Goal: Task Accomplishment & Management: Complete application form

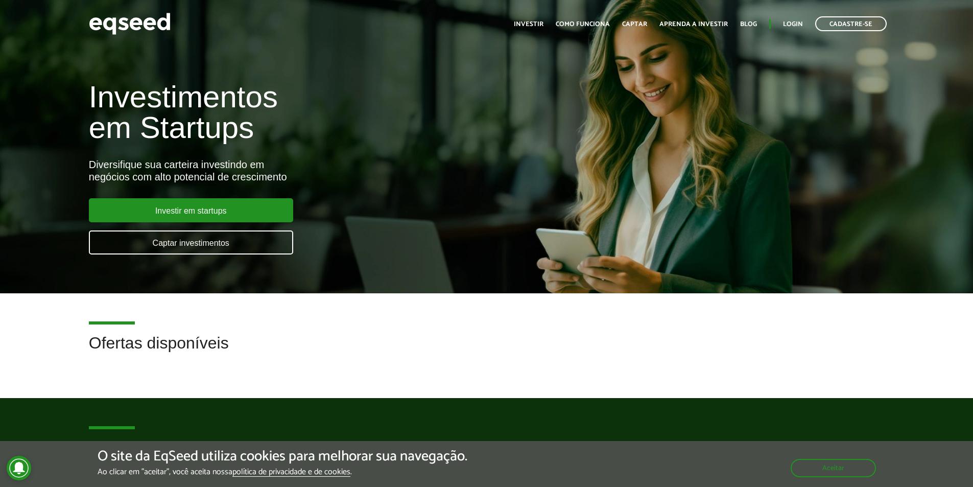
click at [159, 223] on div "Investir em startups Captar investimentos" at bounding box center [191, 230] width 204 height 64
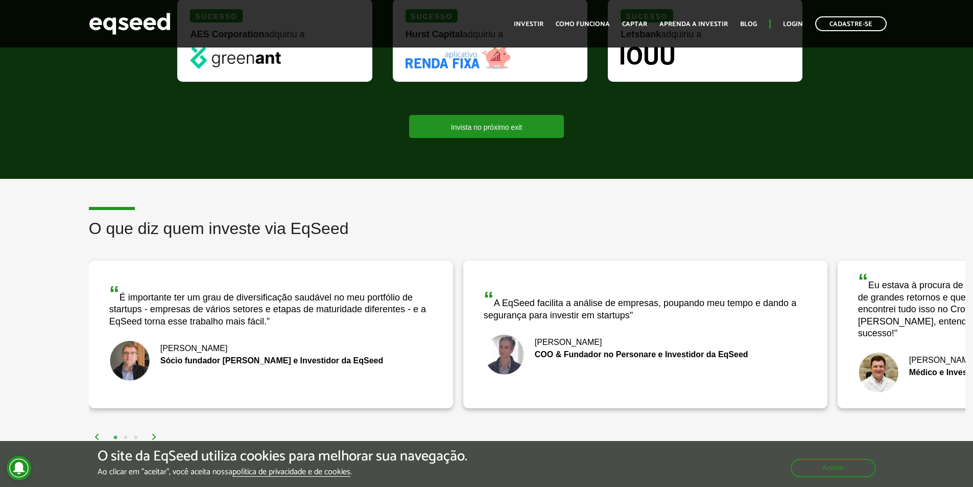
scroll to position [1124, 0]
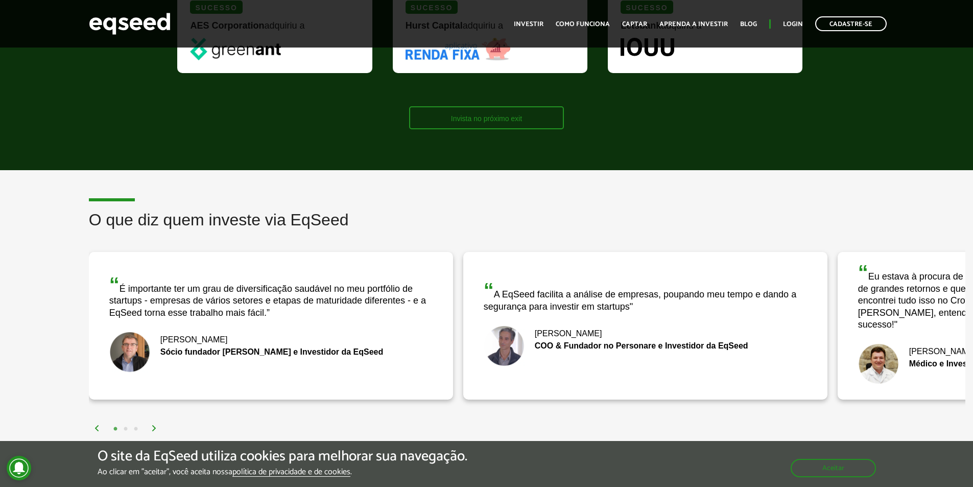
click at [497, 120] on link "Invista no próximo exit" at bounding box center [486, 117] width 155 height 23
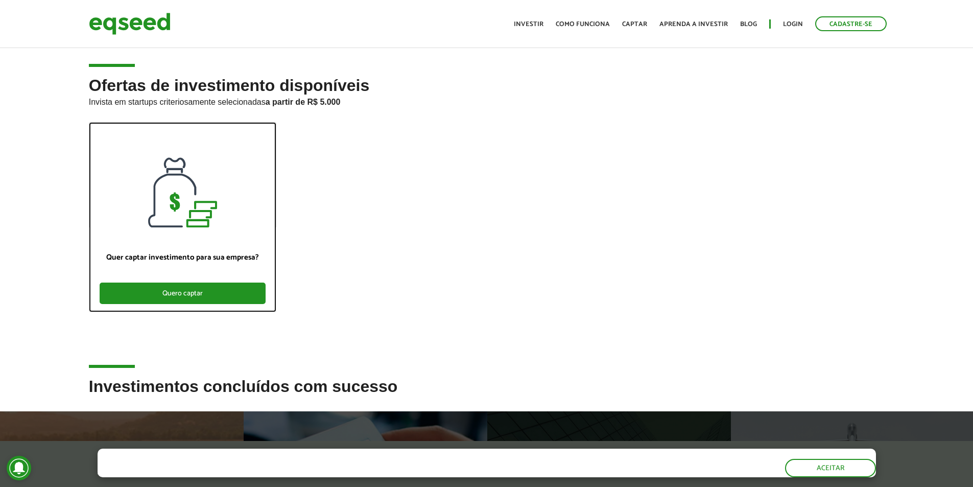
click at [235, 289] on div "Quero captar" at bounding box center [183, 292] width 166 height 21
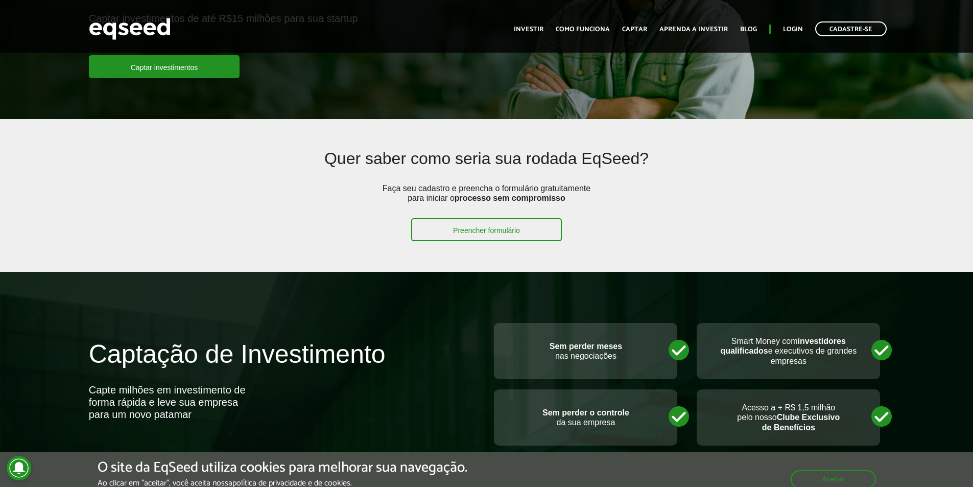
scroll to position [153, 0]
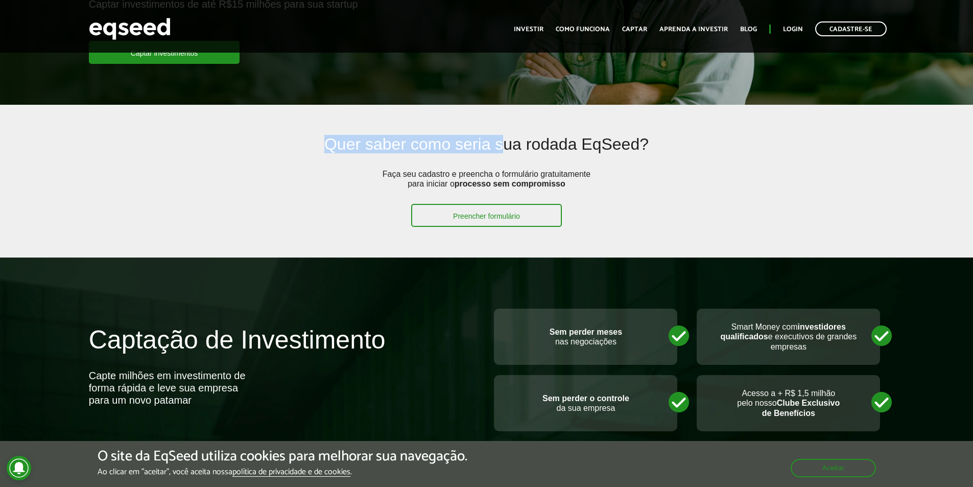
drag, startPoint x: 312, startPoint y: 148, endPoint x: 518, endPoint y: 155, distance: 206.0
click at [509, 156] on h2 "Quer saber como seria sua rodada EqSeed?" at bounding box center [486, 151] width 633 height 33
click at [750, 156] on h2 "Quer saber como seria sua rodada EqSeed?" at bounding box center [486, 151] width 633 height 33
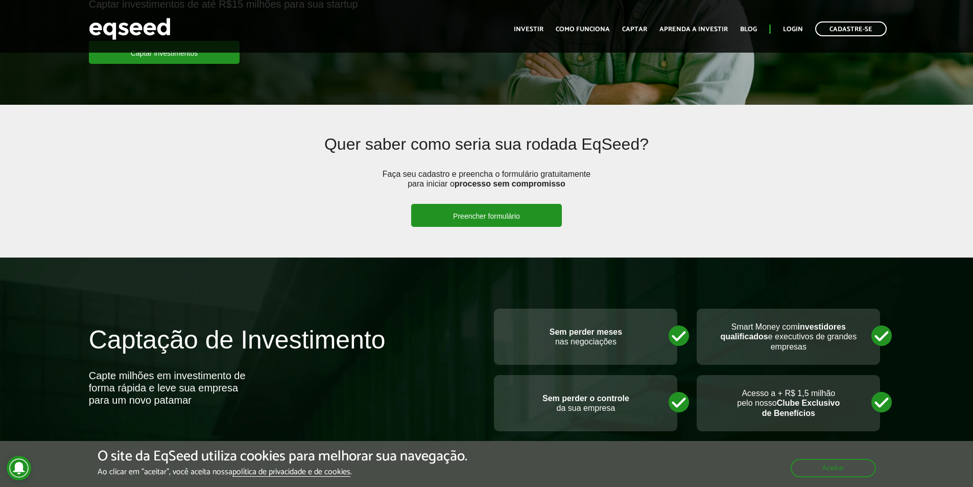
click at [478, 219] on link "Preencher formulário" at bounding box center [486, 215] width 151 height 23
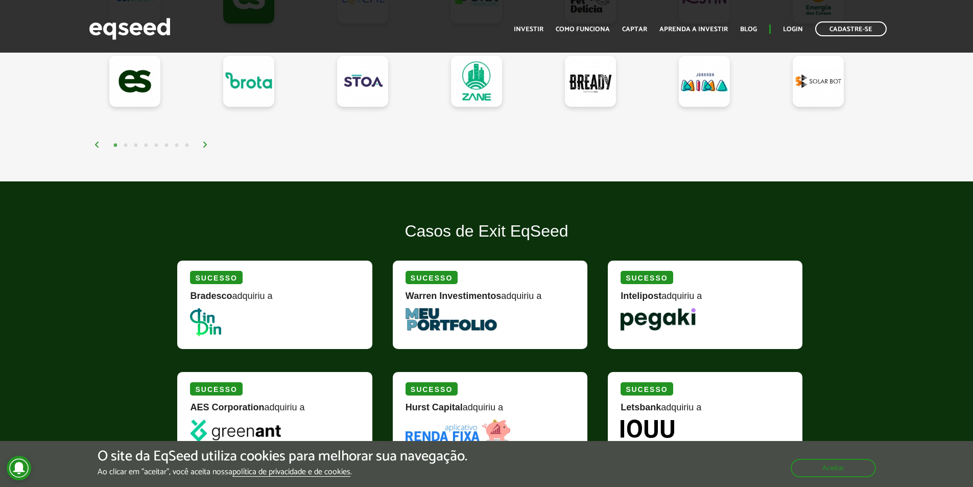
scroll to position [971, 0]
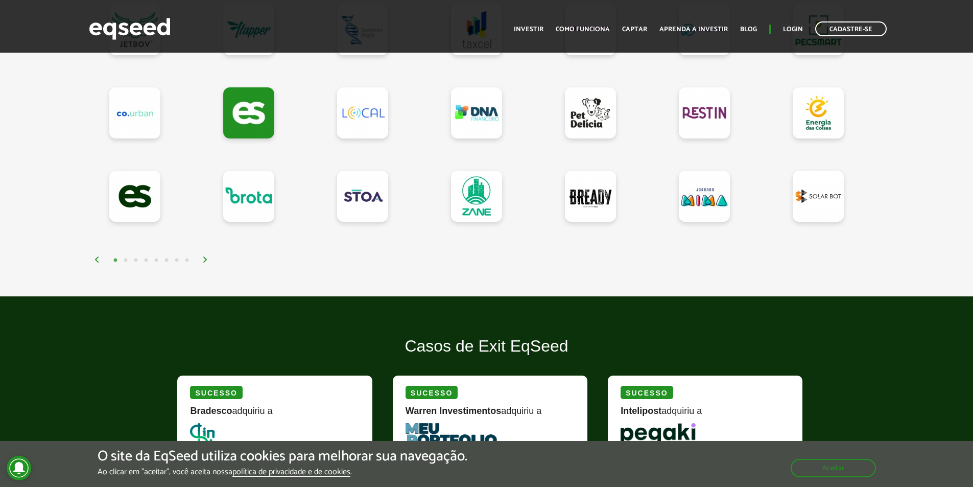
click at [208, 261] on img at bounding box center [205, 259] width 6 height 6
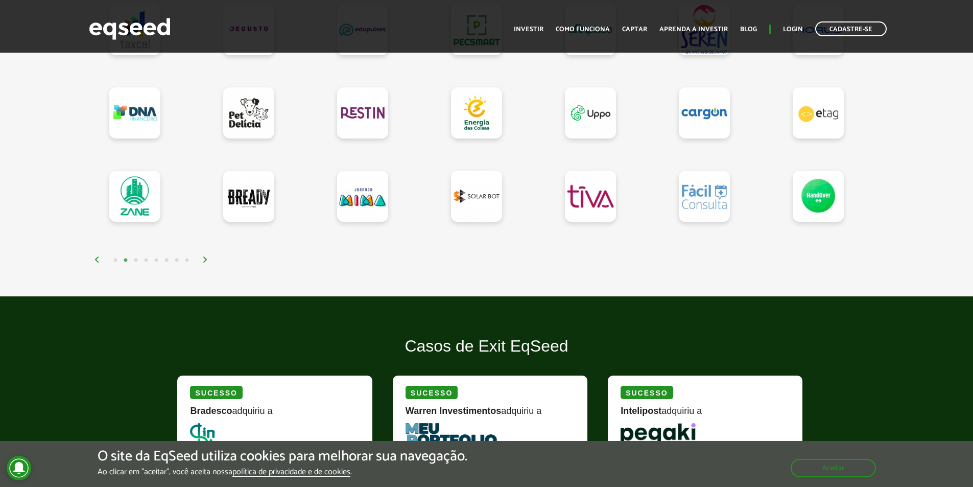
click at [194, 262] on div "1 2 3 4 5 6 7 8" at bounding box center [489, 260] width 791 height 12
drag, startPoint x: 174, startPoint y: 262, endPoint x: 183, endPoint y: 268, distance: 11.8
click at [175, 262] on button "7" at bounding box center [177, 260] width 10 height 10
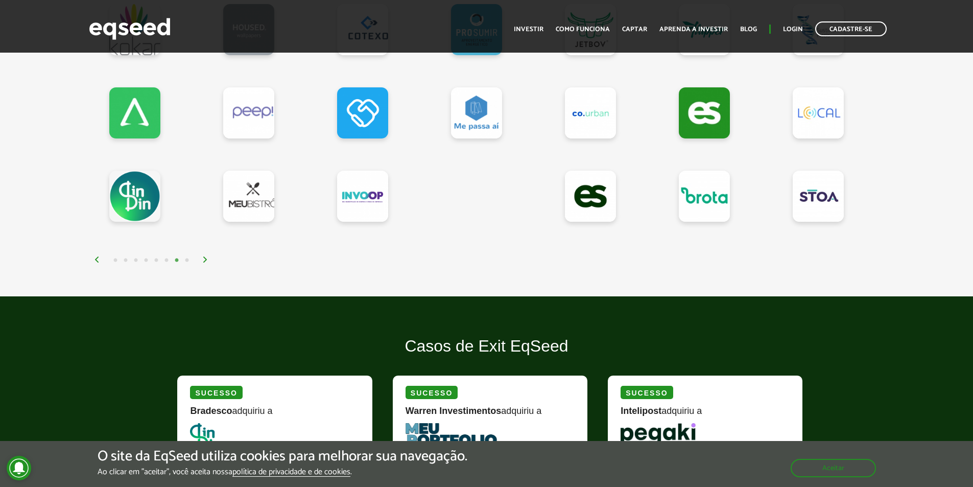
click at [208, 260] on img at bounding box center [205, 259] width 6 height 6
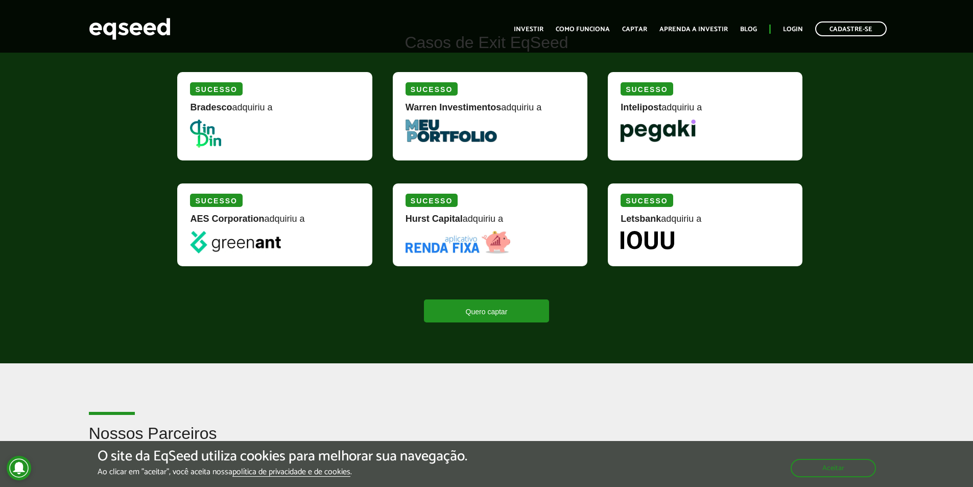
scroll to position [1277, 0]
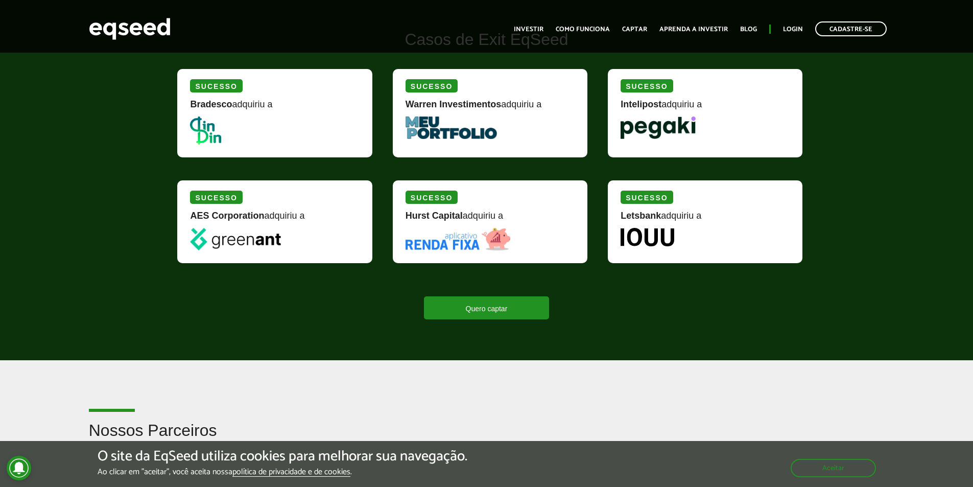
click at [480, 229] on img at bounding box center [458, 239] width 105 height 22
click at [433, 306] on link "Quero captar" at bounding box center [487, 307] width 126 height 23
drag, startPoint x: 121, startPoint y: 135, endPoint x: 115, endPoint y: 138, distance: 6.7
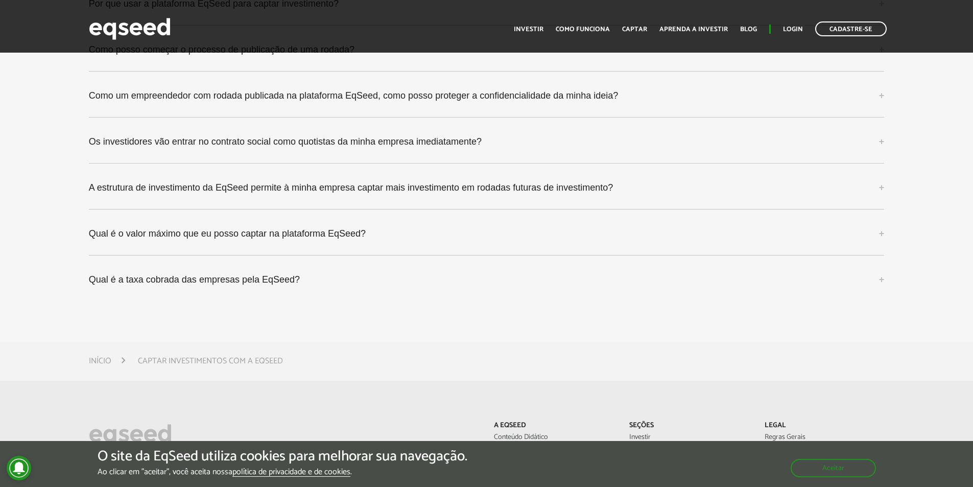
scroll to position [3036, 0]
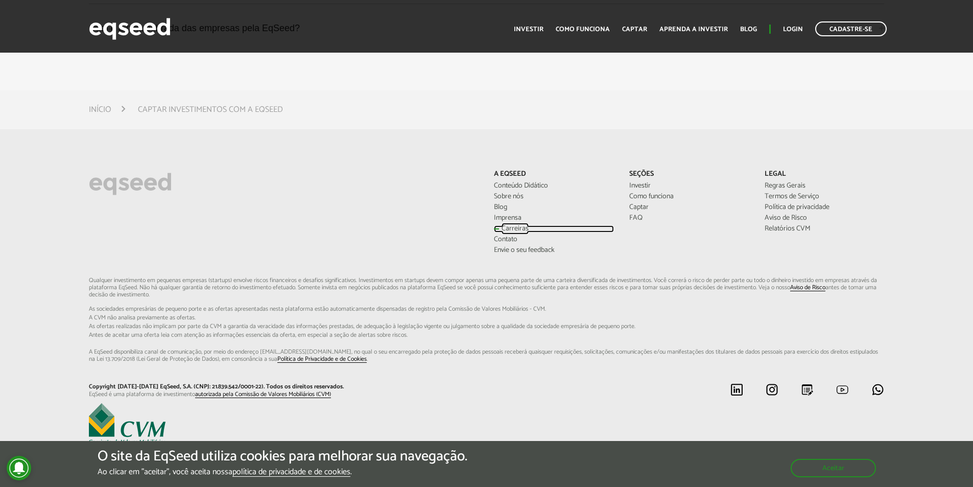
click at [510, 227] on link "Carreiras" at bounding box center [554, 228] width 120 height 7
click at [644, 182] on link "Investir" at bounding box center [689, 185] width 120 height 7
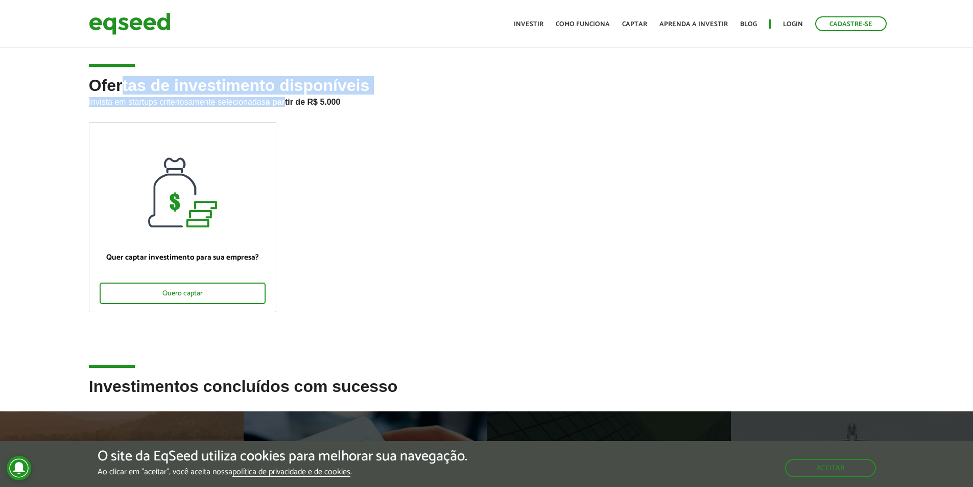
drag, startPoint x: 162, startPoint y: 85, endPoint x: 351, endPoint y: 94, distance: 189.7
click at [309, 96] on h2 "Ofertas de investimento disponíveis Invista em startups criteriosamente selecio…" at bounding box center [487, 99] width 796 height 45
click at [413, 93] on h2 "Ofertas de investimento disponíveis Invista em startups criteriosamente selecio…" at bounding box center [487, 99] width 796 height 45
drag, startPoint x: 99, startPoint y: 93, endPoint x: 208, endPoint y: 101, distance: 110.1
click at [205, 101] on div "Ofertas de investimento disponíveis Invista em startups criteriosamente selecio…" at bounding box center [486, 227] width 973 height 301
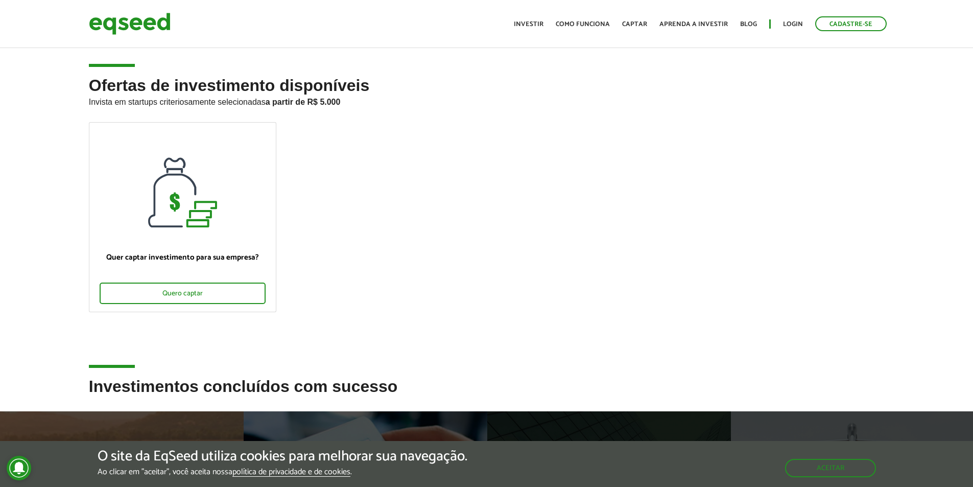
click at [322, 106] on strong "a partir de R$ 5.000" at bounding box center [303, 102] width 75 height 9
drag, startPoint x: 228, startPoint y: 101, endPoint x: 418, endPoint y: 110, distance: 190.2
click at [319, 98] on p "Invista em startups criteriosamente selecionadas a partir de R$ 5.000" at bounding box center [487, 100] width 796 height 12
click at [470, 118] on h2 "Ofertas de investimento disponíveis Invista em startups criteriosamente selecio…" at bounding box center [487, 99] width 796 height 45
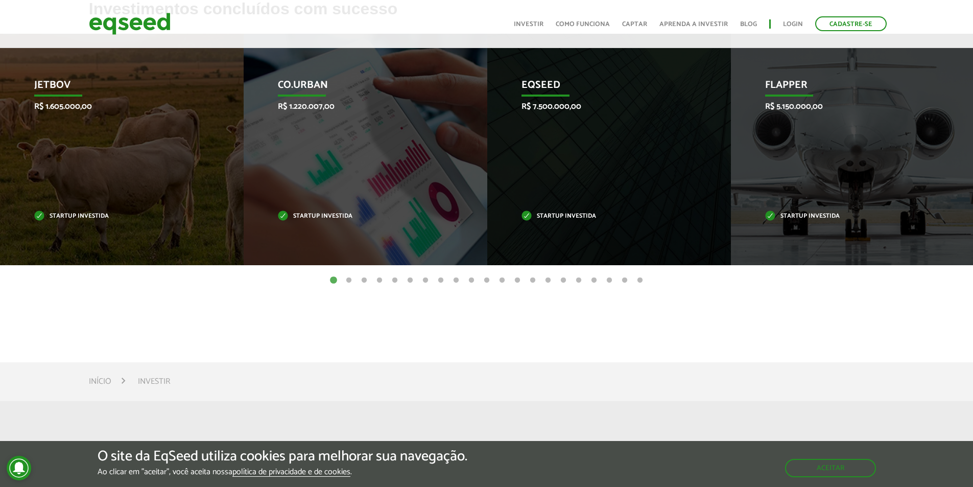
scroll to position [309, 0]
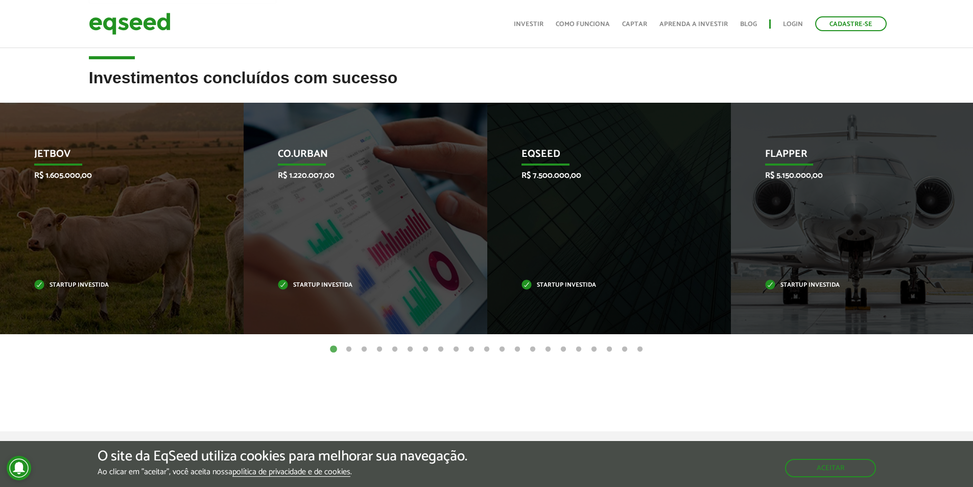
click at [351, 342] on div "Invoop R$ 250.000,00 Startup investida Prosumir R$ 300.000,00 Startup investida…" at bounding box center [486, 226] width 973 height 247
click at [345, 348] on button "2" at bounding box center [349, 349] width 10 height 10
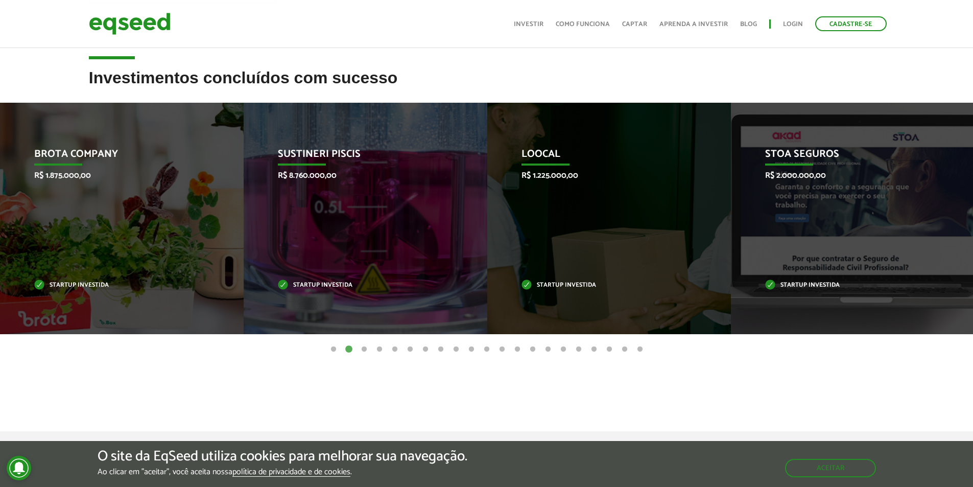
click at [367, 348] on button "3" at bounding box center [364, 349] width 10 height 10
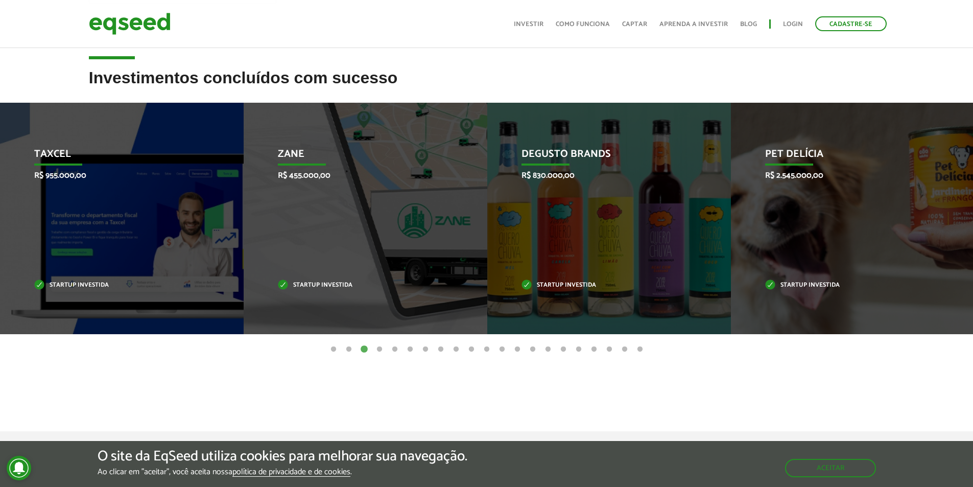
click at [381, 350] on button "4" at bounding box center [379, 349] width 10 height 10
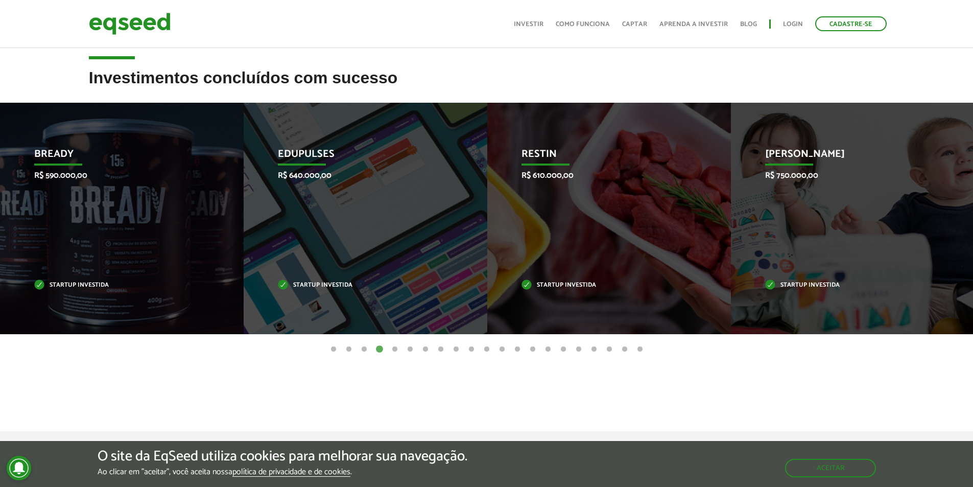
click at [391, 351] on button "5" at bounding box center [395, 349] width 10 height 10
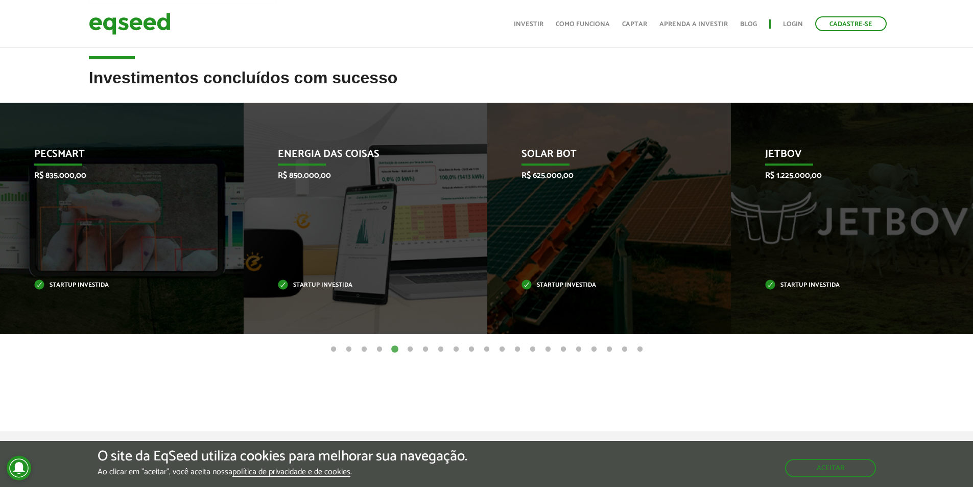
click at [408, 351] on button "6" at bounding box center [410, 349] width 10 height 10
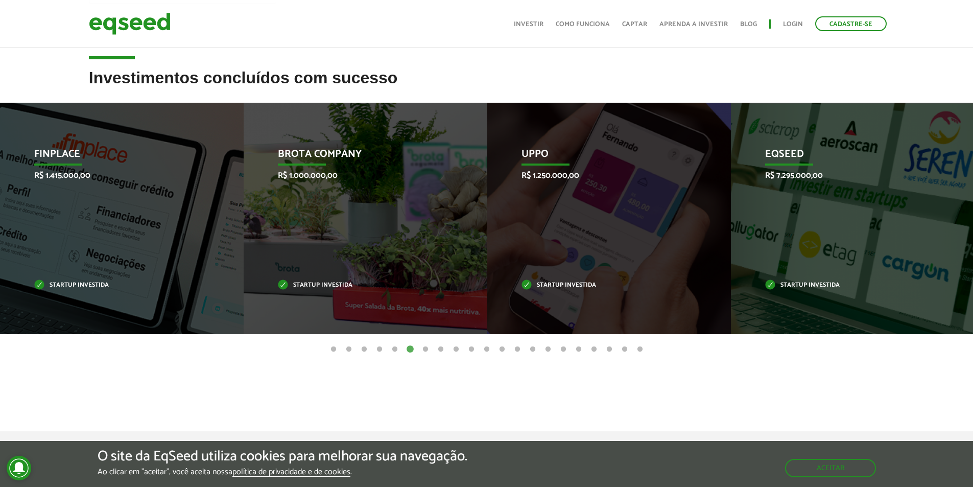
click at [424, 348] on button "7" at bounding box center [425, 349] width 10 height 10
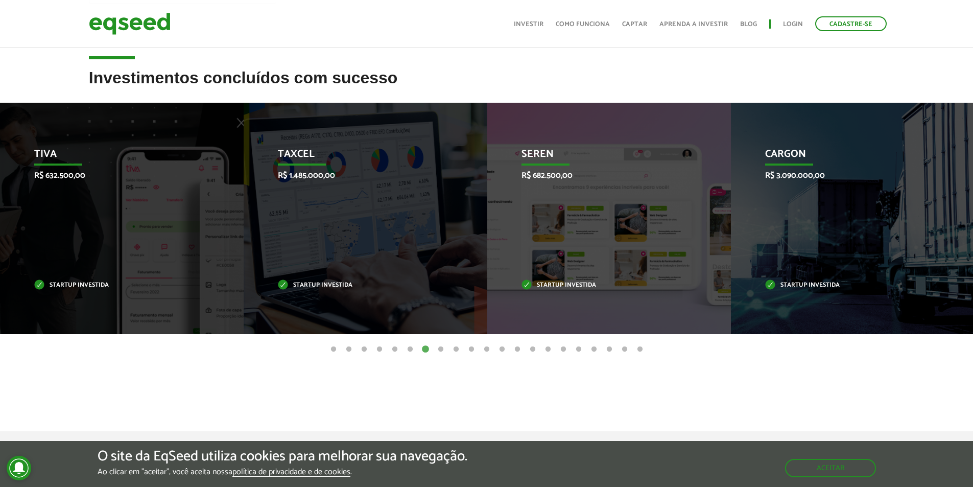
click at [443, 350] on button "8" at bounding box center [441, 349] width 10 height 10
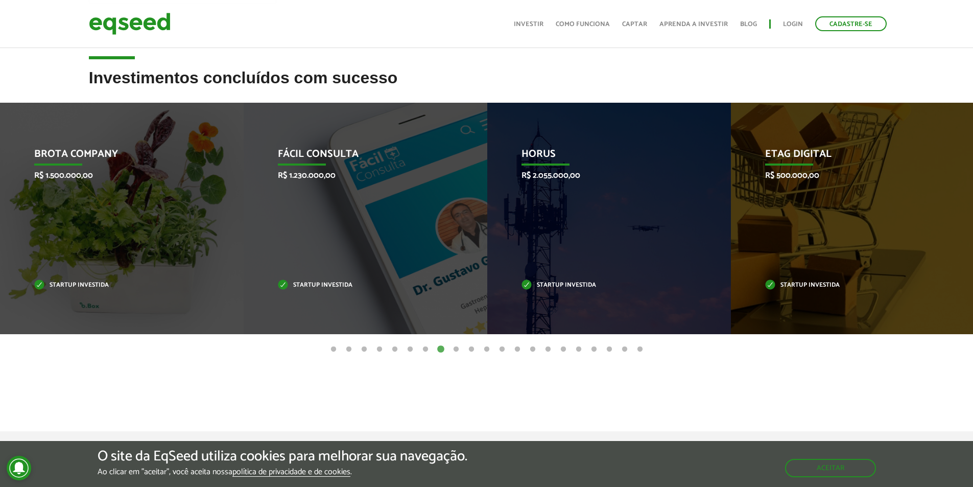
click at [459, 349] on button "9" at bounding box center [456, 349] width 10 height 10
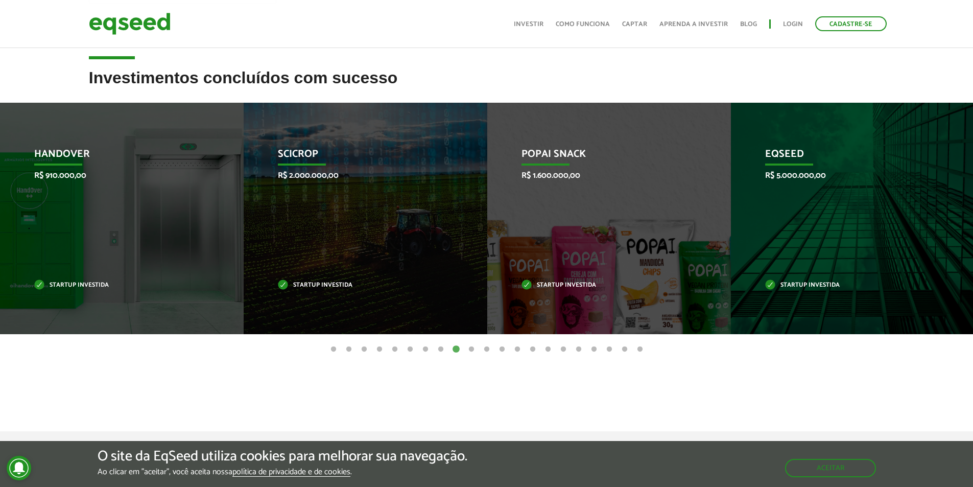
click at [474, 348] on button "10" at bounding box center [471, 349] width 10 height 10
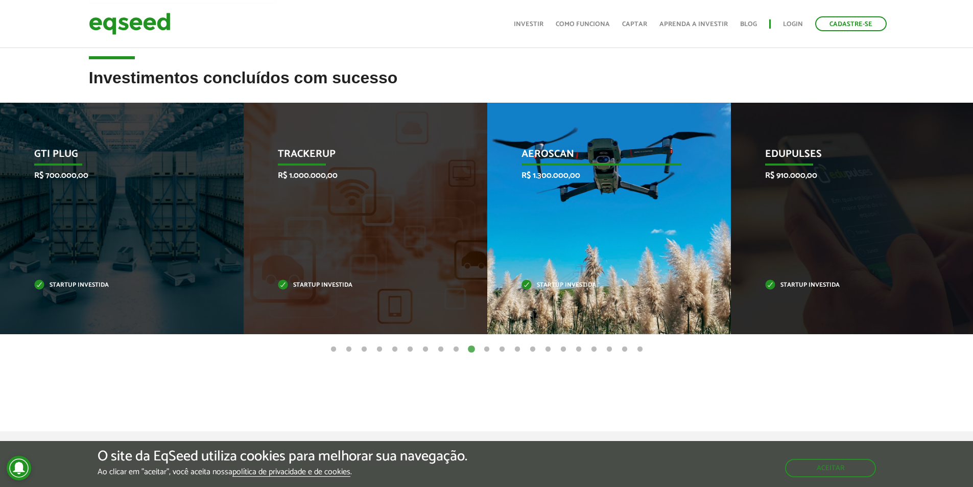
click at [564, 282] on p "Startup investida" at bounding box center [602, 285] width 160 height 6
click at [552, 218] on div "Aeroscan R$ 1.300.000,00 Startup investida" at bounding box center [601, 218] width 228 height 231
click at [559, 141] on div "Aeroscan R$ 1.300.000,00 Startup investida" at bounding box center [601, 218] width 228 height 231
click at [555, 152] on p "Aeroscan" at bounding box center [602, 156] width 160 height 17
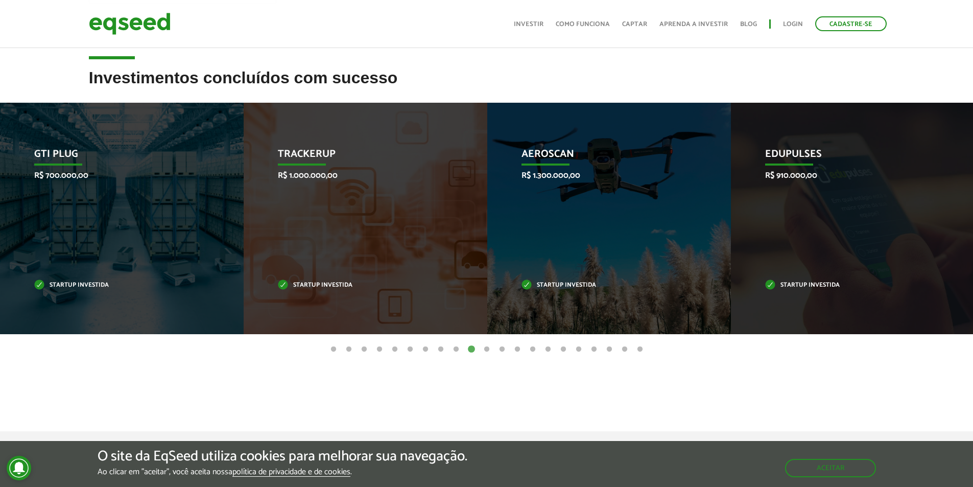
drag, startPoint x: 555, startPoint y: 152, endPoint x: 536, endPoint y: 416, distance: 264.8
click at [536, 417] on article "Ofertas de investimento disponíveis Invista em startups criteriosamente selecio…" at bounding box center [486, 61] width 973 height 740
drag, startPoint x: 545, startPoint y: 313, endPoint x: 501, endPoint y: 429, distance: 123.5
click at [501, 429] on article "Ofertas de investimento disponíveis Invista em startups criteriosamente selecio…" at bounding box center [486, 61] width 973 height 740
click at [487, 348] on button "11" at bounding box center [487, 349] width 10 height 10
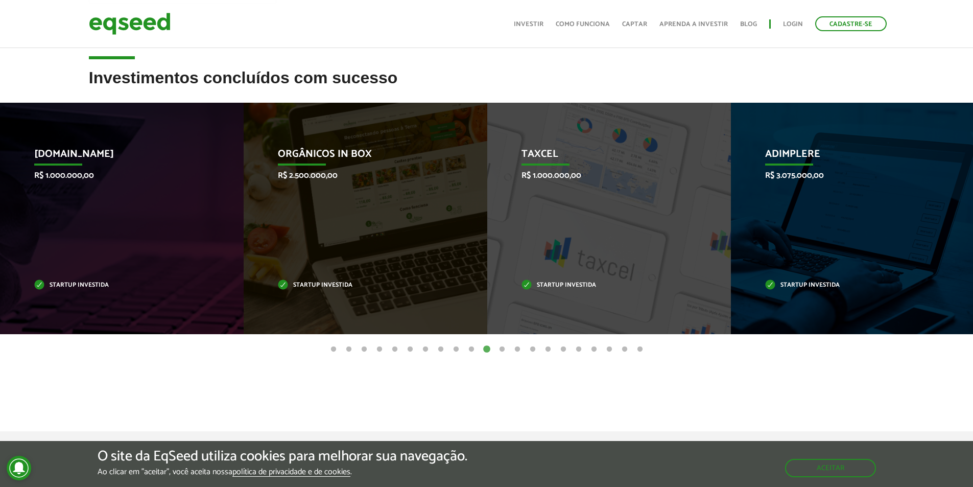
click at [520, 347] on button "13" at bounding box center [517, 349] width 10 height 10
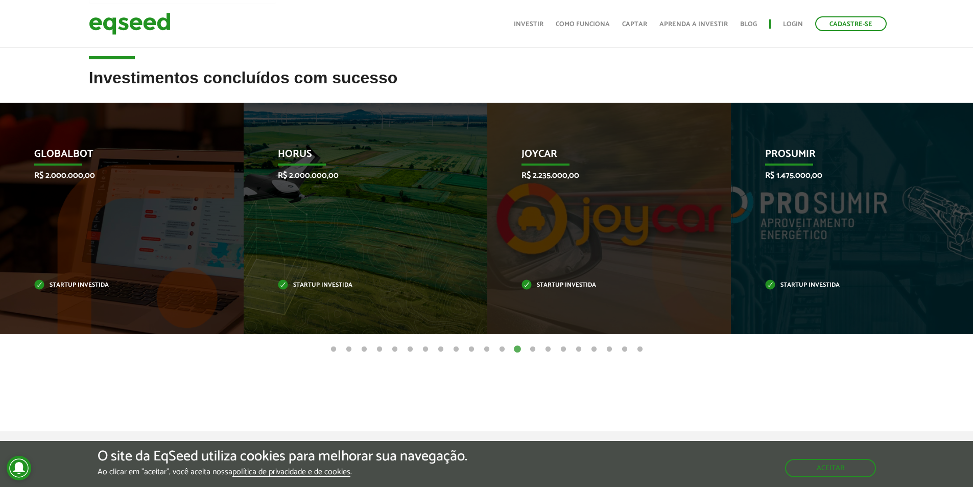
click at [550, 346] on button "15" at bounding box center [548, 349] width 10 height 10
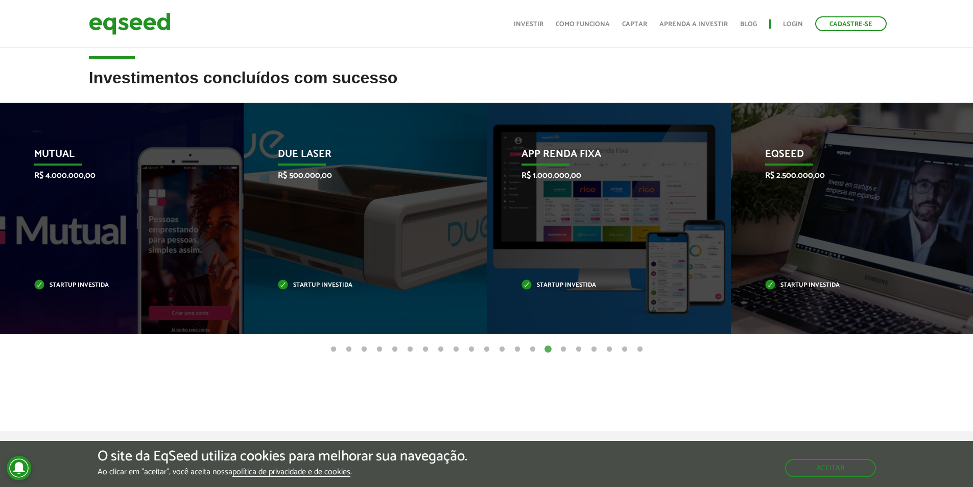
click at [602, 343] on ul "1 2 3 4 5 6 7 8 9 10 11 12 13 14 15 16 17 18 19 20 21" at bounding box center [486, 348] width 973 height 11
click at [607, 334] on div "Invoop R$ 250.000,00 Startup investida Prosumir R$ 300.000,00 Startup investida…" at bounding box center [486, 226] width 973 height 247
click at [578, 350] on button "17" at bounding box center [579, 349] width 10 height 10
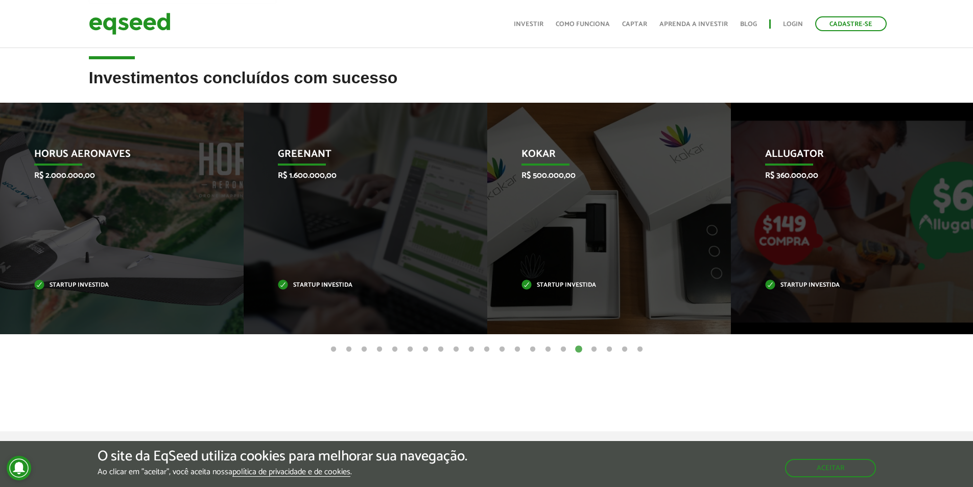
click at [614, 351] on ul "1 2 3 4 5 6 7 8 9 10 11 12 13 14 15 16 17 18 19 20 21" at bounding box center [486, 348] width 973 height 11
click at [614, 350] on button "19" at bounding box center [609, 349] width 10 height 10
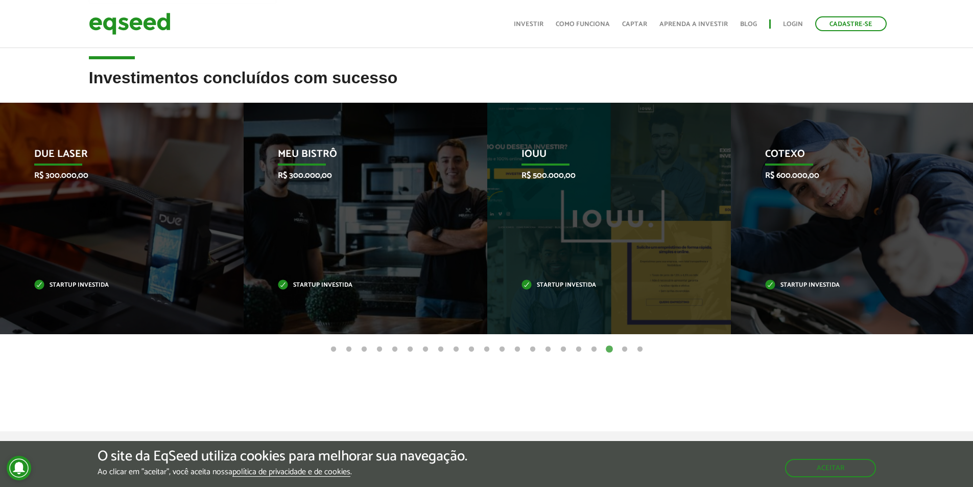
click at [631, 348] on ul "1 2 3 4 5 6 7 8 9 10 11 12 13 14 15 16 17 18 19 20 21" at bounding box center [486, 348] width 973 height 11
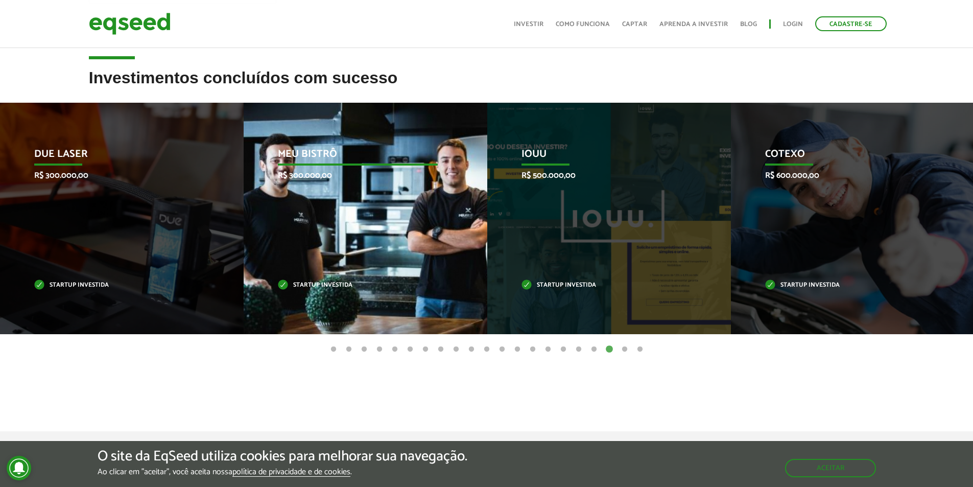
click at [353, 240] on div "Meu Bistrô R$ 300.000,00 Startup investida" at bounding box center [358, 218] width 228 height 231
click at [354, 241] on div "Meu Bistrô R$ 300.000,00 Startup investida" at bounding box center [358, 218] width 228 height 231
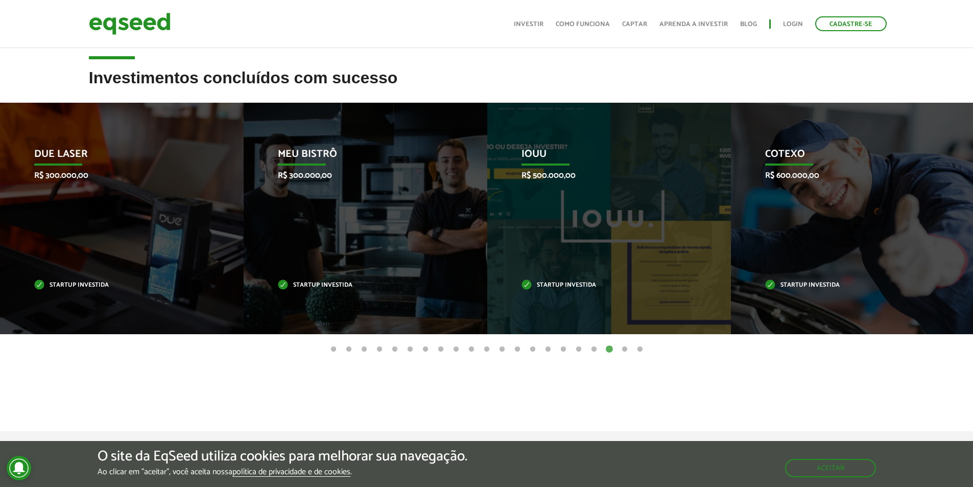
click at [643, 349] on button "21" at bounding box center [640, 349] width 10 height 10
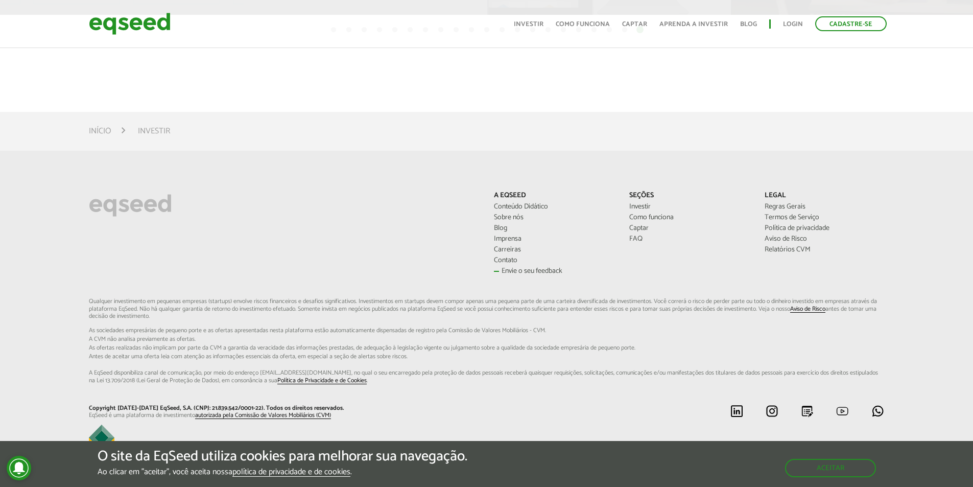
scroll to position [649, 0]
